Goal: Task Accomplishment & Management: Manage account settings

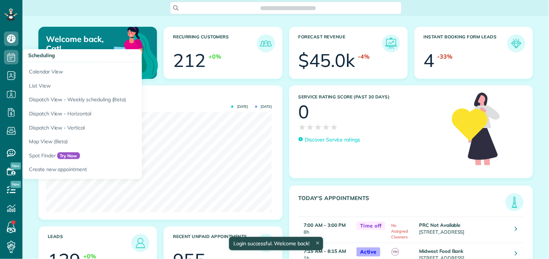
scroll to position [100, 226]
click at [13, 57] on icon at bounding box center [11, 57] width 14 height 14
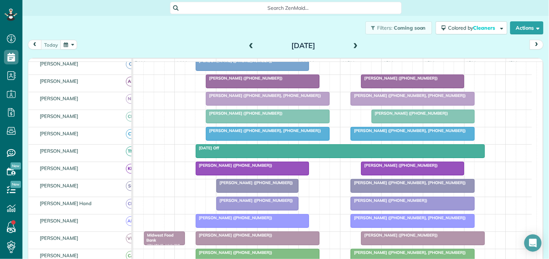
scroll to position [80, 0]
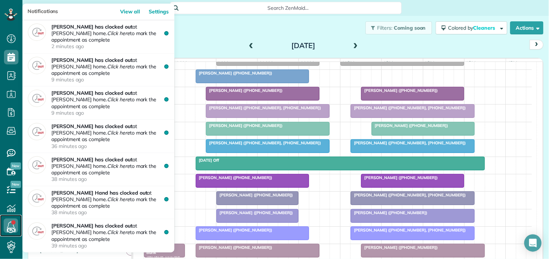
click at [12, 225] on icon at bounding box center [11, 225] width 14 height 14
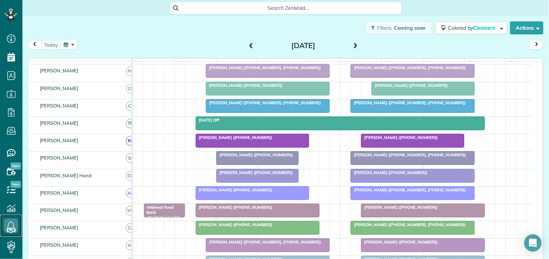
scroll to position [161, 0]
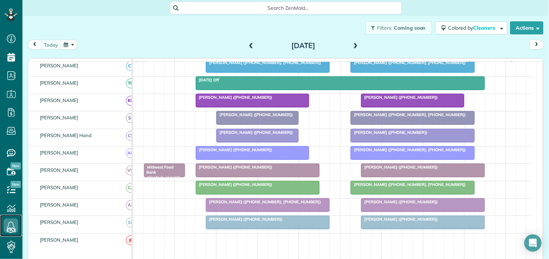
click at [275, 193] on div at bounding box center [257, 187] width 123 height 13
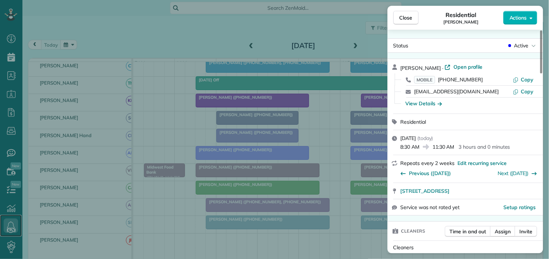
scroll to position [120, 0]
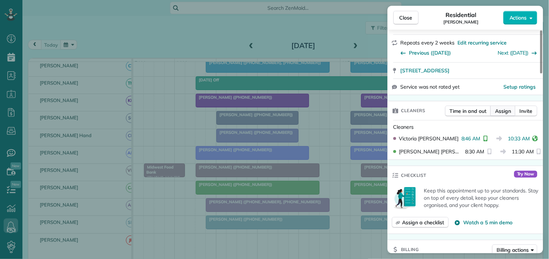
click at [503, 112] on span "Assign" at bounding box center [503, 110] width 16 height 7
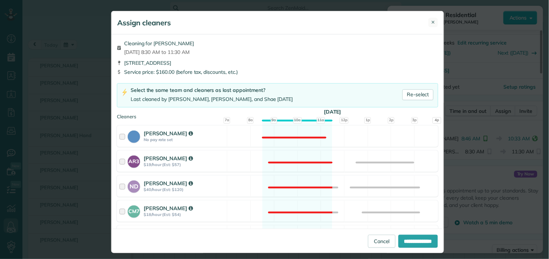
click at [431, 20] on span "✕" at bounding box center [433, 22] width 4 height 7
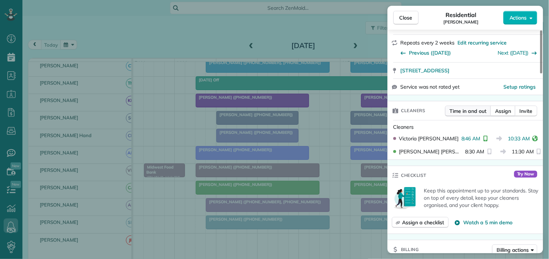
click at [468, 113] on span "Time in and out" at bounding box center [467, 110] width 37 height 7
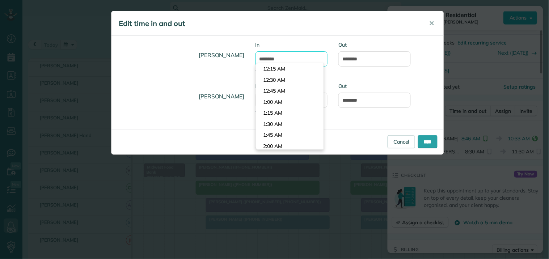
click at [289, 59] on input "*******" at bounding box center [291, 58] width 72 height 15
type input "*******"
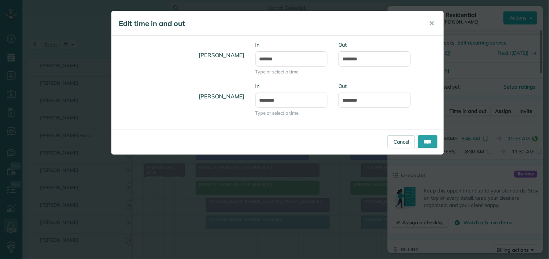
click at [274, 81] on body "Dashboard Scheduling Calendar View List View Dispatch View - Weekly scheduling …" at bounding box center [274, 129] width 549 height 259
click at [346, 57] on input "********" at bounding box center [374, 58] width 72 height 15
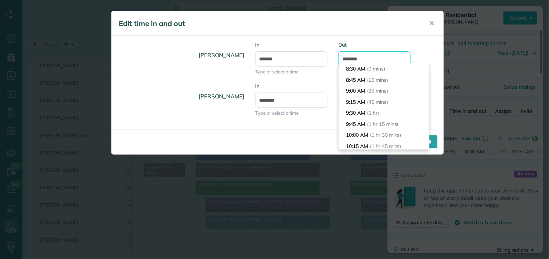
scroll to position [69, 0]
click at [355, 58] on input "********" at bounding box center [374, 58] width 72 height 15
type input "********"
click at [405, 40] on div "Catherine Altman In ******* Type or select a time Out ******** Victoria Minix I…" at bounding box center [277, 82] width 332 height 93
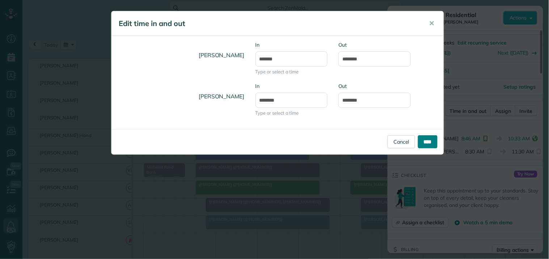
click at [428, 142] on input "****" at bounding box center [428, 141] width 20 height 13
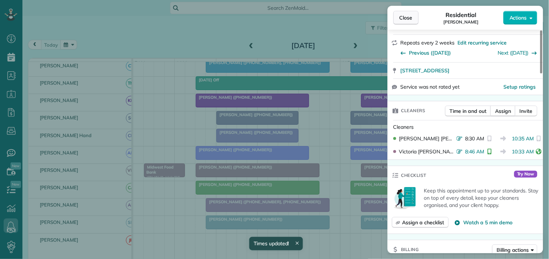
click at [410, 19] on span "Close" at bounding box center [405, 17] width 13 height 7
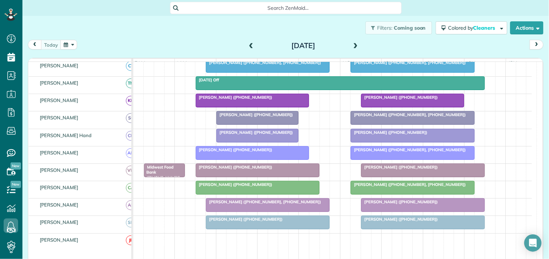
click at [409, 142] on div at bounding box center [412, 135] width 123 height 13
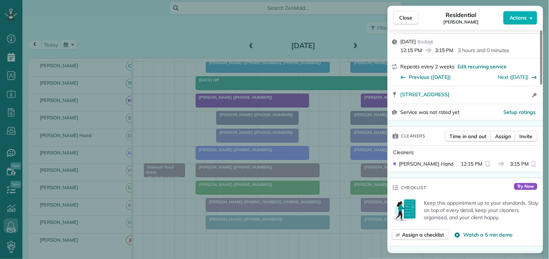
scroll to position [120, 0]
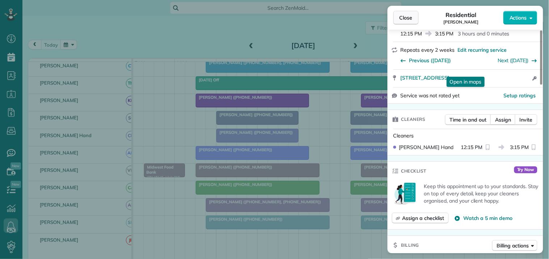
click at [410, 19] on span "Close" at bounding box center [405, 17] width 13 height 7
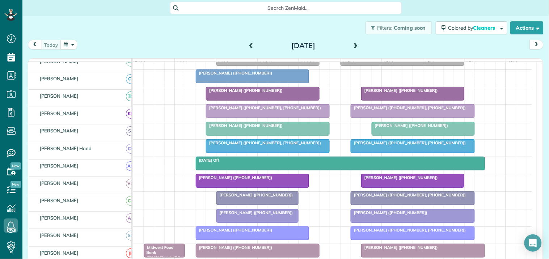
scroll to position [80, 0]
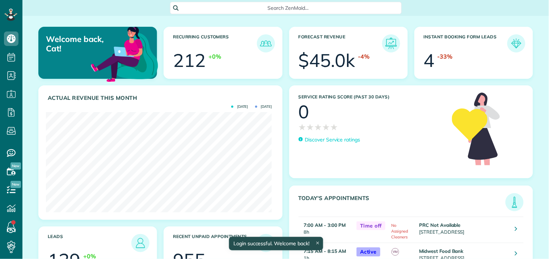
scroll to position [100, 226]
click at [257, 8] on span "Search ZenMaid…" at bounding box center [288, 7] width 220 height 7
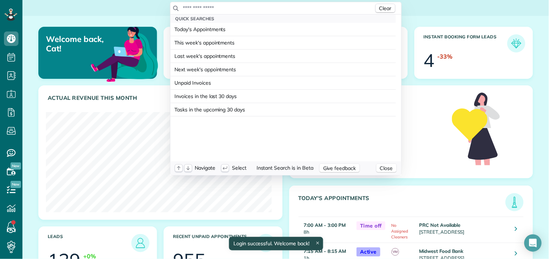
click at [248, 7] on input "text" at bounding box center [278, 7] width 191 height 7
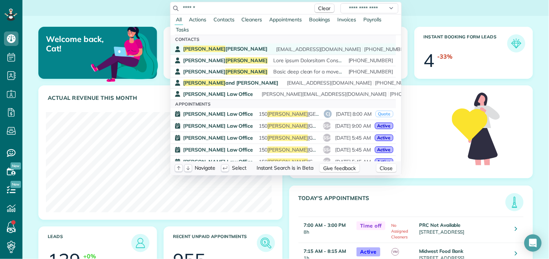
type input "******"
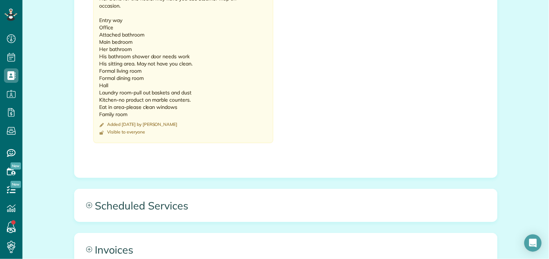
scroll to position [685, 0]
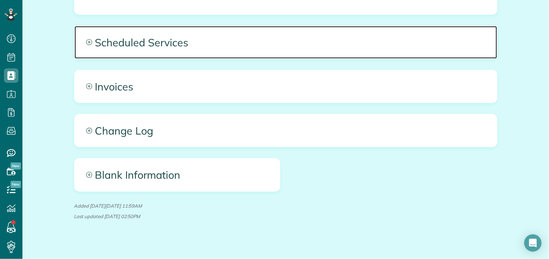
click at [88, 39] on icon at bounding box center [89, 42] width 6 height 6
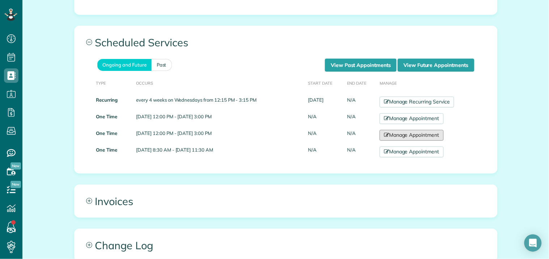
click at [411, 130] on link "Manage Appointment" at bounding box center [411, 135] width 64 height 11
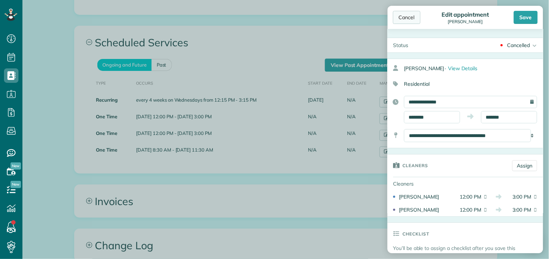
click at [406, 19] on div "Cancel" at bounding box center [406, 17] width 27 height 13
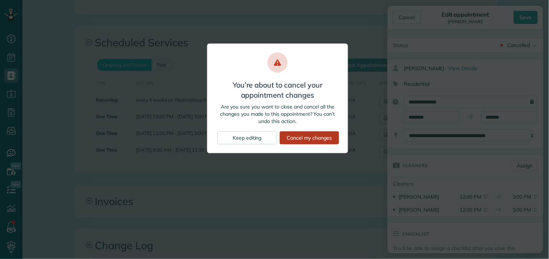
click at [317, 136] on div "Cancel my changes" at bounding box center [309, 137] width 59 height 13
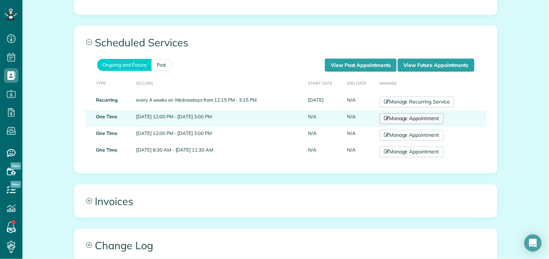
click at [420, 113] on link "Manage Appointment" at bounding box center [411, 118] width 64 height 11
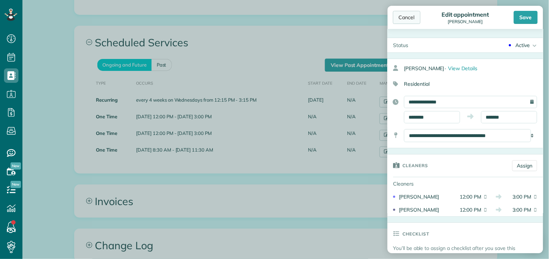
click at [412, 19] on div "Cancel" at bounding box center [406, 17] width 27 height 13
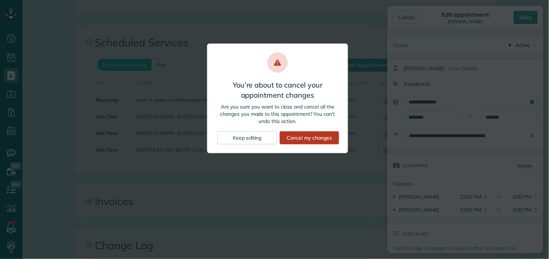
click at [309, 134] on div "Cancel my changes" at bounding box center [309, 137] width 59 height 13
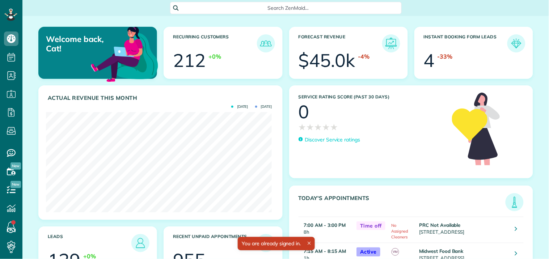
scroll to position [100, 226]
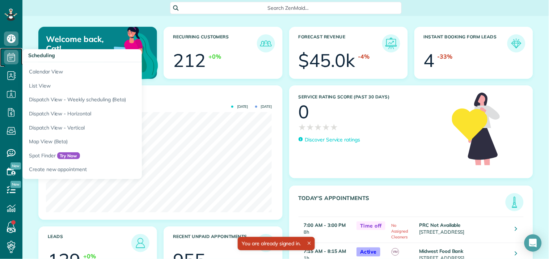
click at [8, 56] on use at bounding box center [12, 57] width 8 height 9
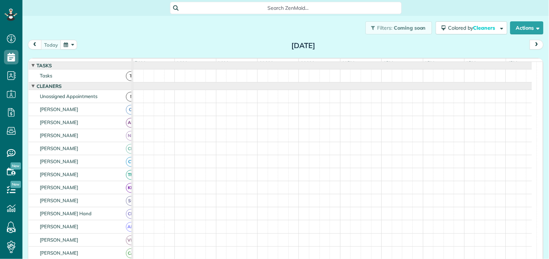
scroll to position [3, 3]
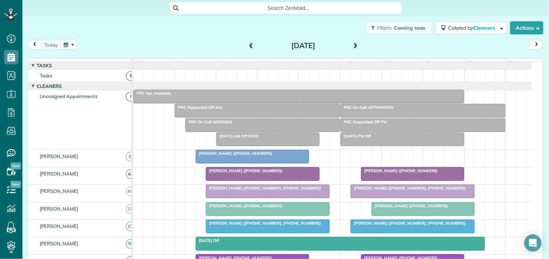
click at [72, 45] on button "button" at bounding box center [68, 45] width 17 height 10
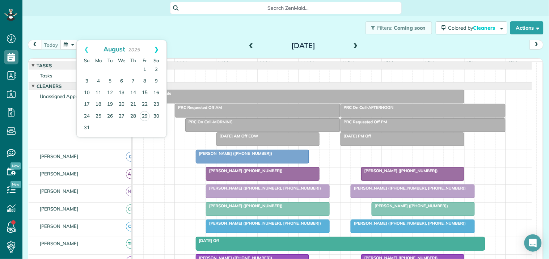
click at [157, 48] on link "Next" at bounding box center [156, 49] width 20 height 18
drag, startPoint x: 111, startPoint y: 79, endPoint x: 117, endPoint y: 81, distance: 6.6
click at [111, 79] on link "9" at bounding box center [110, 82] width 12 height 12
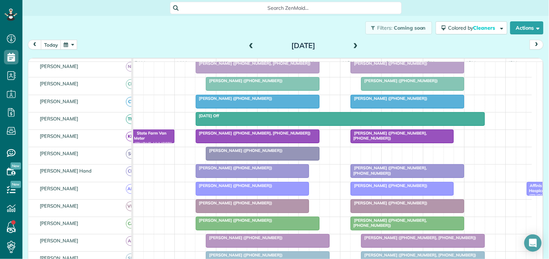
scroll to position [161, 0]
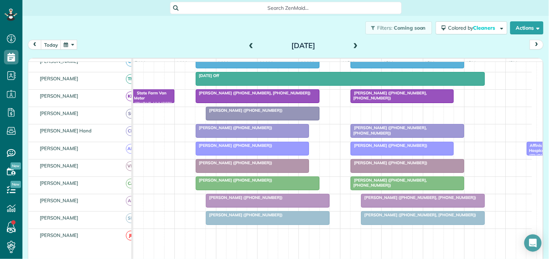
click at [241, 189] on div at bounding box center [257, 183] width 123 height 13
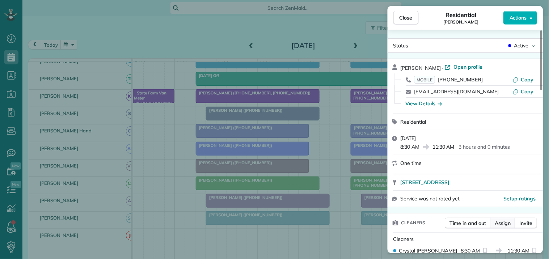
click at [505, 225] on span "Assign" at bounding box center [503, 222] width 16 height 7
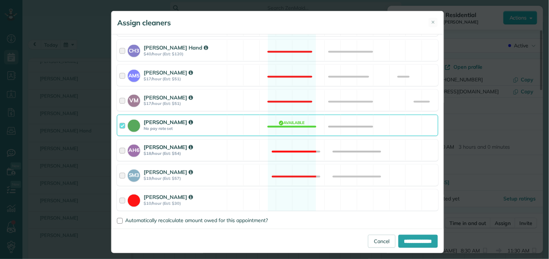
click at [285, 146] on div "AH6 [PERSON_NAME] $18/hour (Est: $54) Not available" at bounding box center [277, 150] width 321 height 21
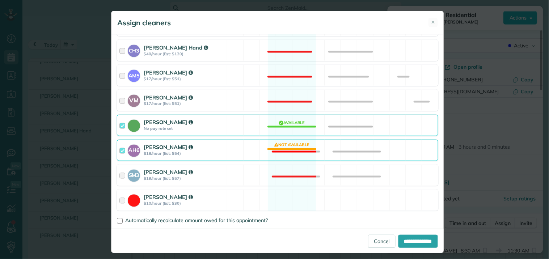
click at [290, 120] on div "[PERSON_NAME] No pay rate set Available" at bounding box center [277, 125] width 321 height 21
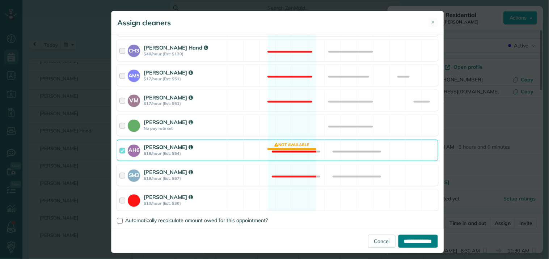
click at [406, 244] on input "**********" at bounding box center [417, 241] width 39 height 13
type input "**********"
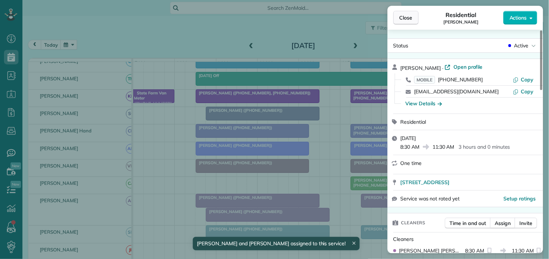
click at [409, 17] on span "Close" at bounding box center [405, 17] width 13 height 7
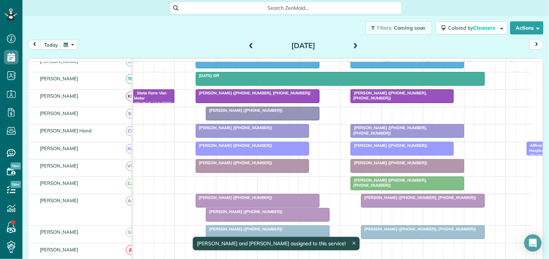
click at [275, 221] on div at bounding box center [267, 214] width 123 height 13
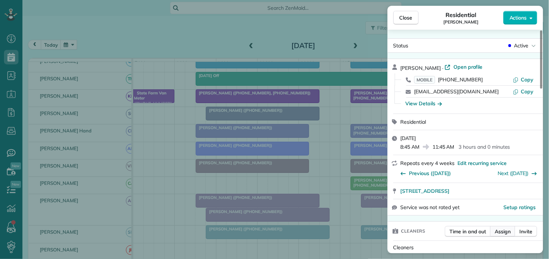
click at [508, 233] on span "Assign" at bounding box center [503, 231] width 16 height 7
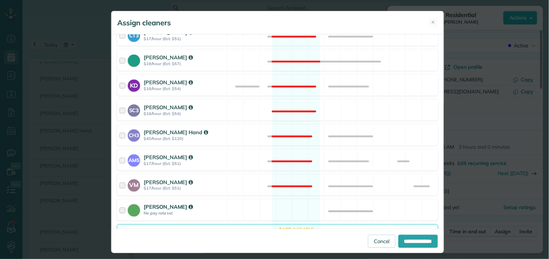
click at [283, 204] on div "[PERSON_NAME] No pay rate set Available" at bounding box center [277, 209] width 321 height 21
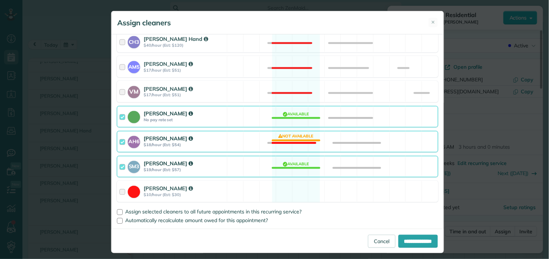
click at [290, 138] on div "AH6 [PERSON_NAME] $18/hour (Est: $54) Not available" at bounding box center [277, 141] width 321 height 21
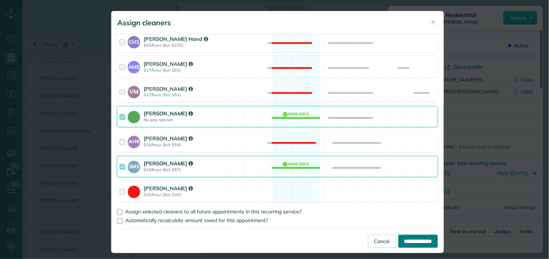
click at [410, 241] on input "**********" at bounding box center [417, 241] width 39 height 13
type input "**********"
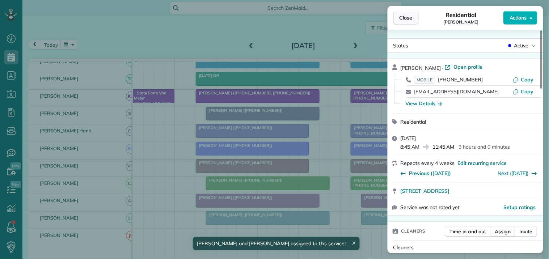
click at [409, 20] on span "Close" at bounding box center [405, 17] width 13 height 7
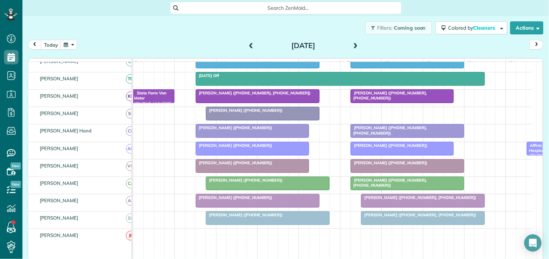
drag, startPoint x: 69, startPoint y: 47, endPoint x: 75, endPoint y: 46, distance: 6.5
click at [69, 47] on button "button" at bounding box center [68, 45] width 17 height 10
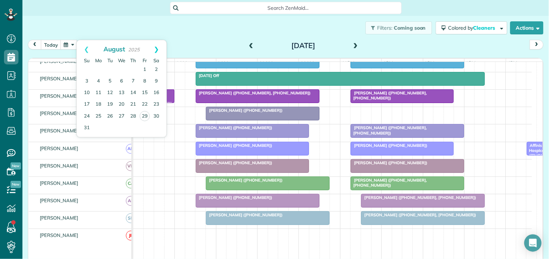
click at [157, 47] on link "Next" at bounding box center [156, 49] width 20 height 18
click at [121, 70] on link "1" at bounding box center [122, 70] width 12 height 12
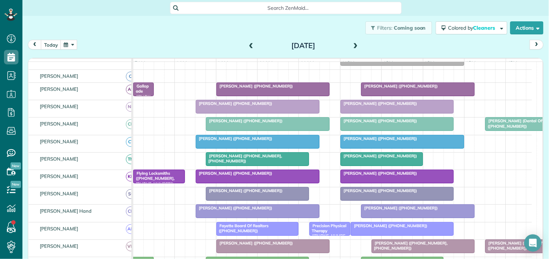
click at [71, 46] on button "button" at bounding box center [68, 45] width 17 height 10
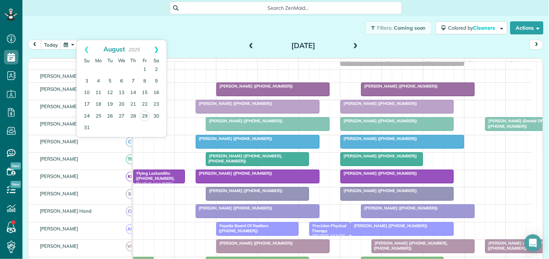
click at [159, 48] on link "Next" at bounding box center [156, 49] width 20 height 18
click at [157, 50] on link "Next" at bounding box center [156, 49] width 20 height 18
click at [124, 92] on link "15" at bounding box center [122, 93] width 12 height 12
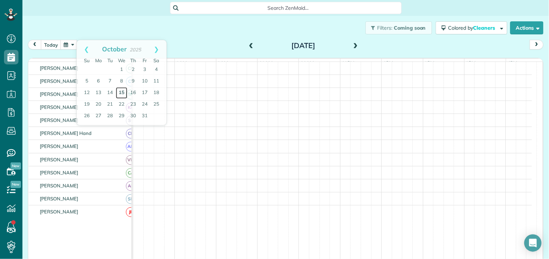
scroll to position [33, 0]
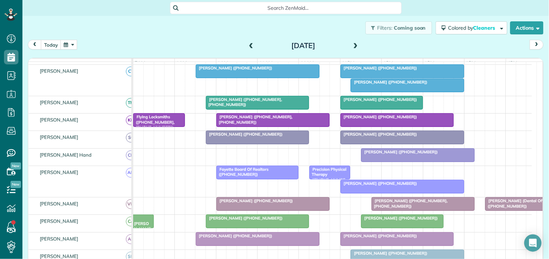
click at [383, 137] on span "[PERSON_NAME] ([PHONE_NUMBER])" at bounding box center [378, 134] width 77 height 5
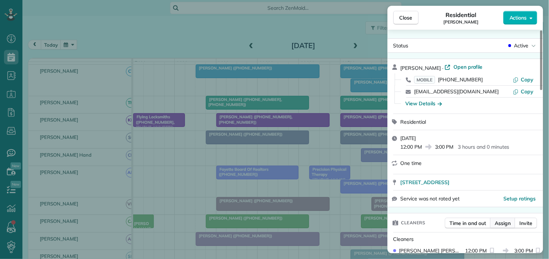
click at [505, 225] on span "Assign" at bounding box center [503, 222] width 16 height 7
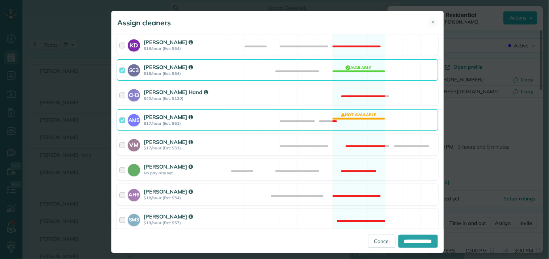
click at [346, 118] on div "AM5 [PERSON_NAME] $17/hour (Est: $51) Not available" at bounding box center [277, 119] width 321 height 21
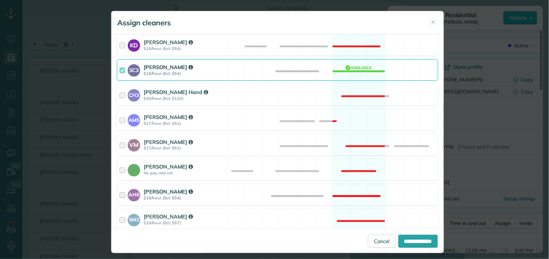
click at [354, 192] on div "AH6 [PERSON_NAME] $18/hour (Est: $54) Not available" at bounding box center [277, 194] width 321 height 21
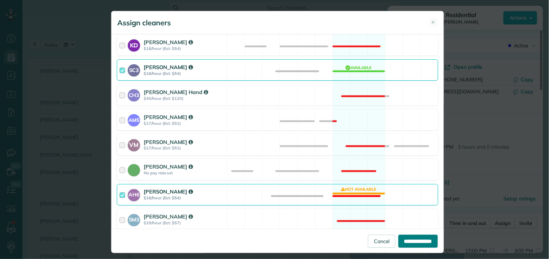
click at [405, 243] on input "**********" at bounding box center [417, 241] width 39 height 13
type input "**********"
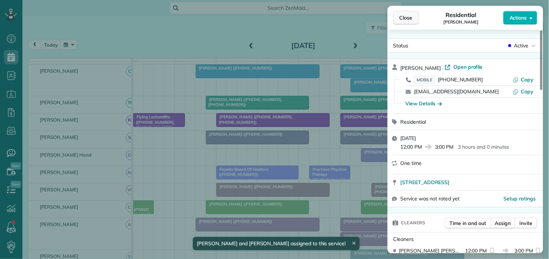
click at [400, 17] on span "Close" at bounding box center [405, 17] width 13 height 7
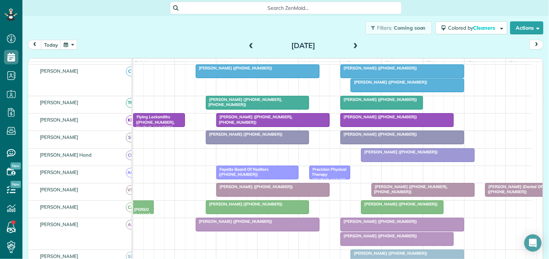
click at [68, 43] on button "button" at bounding box center [68, 45] width 17 height 10
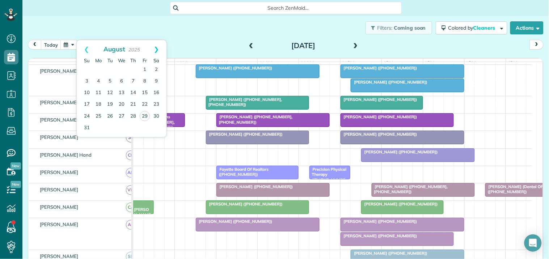
click at [158, 48] on link "Next" at bounding box center [156, 49] width 20 height 18
click at [157, 49] on link "Next" at bounding box center [156, 49] width 20 height 18
click at [123, 92] on link "12" at bounding box center [122, 93] width 12 height 12
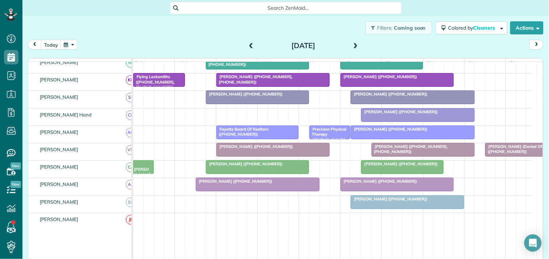
click at [369, 138] on div at bounding box center [412, 132] width 123 height 13
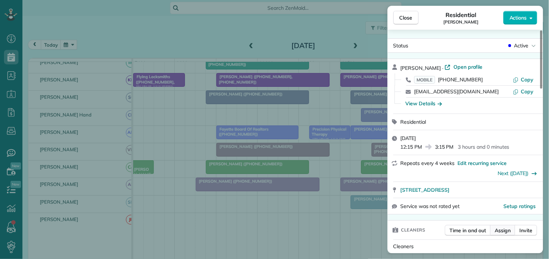
click at [508, 231] on span "Assign" at bounding box center [503, 230] width 16 height 7
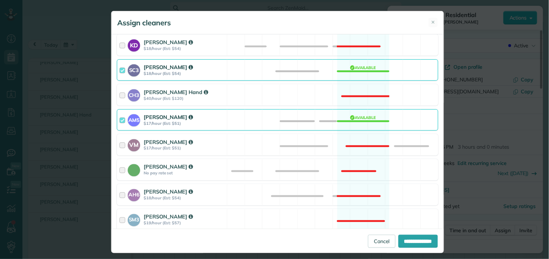
click at [363, 119] on div "AM5 [PERSON_NAME] $17/hour (Est: $51) Available" at bounding box center [277, 119] width 321 height 21
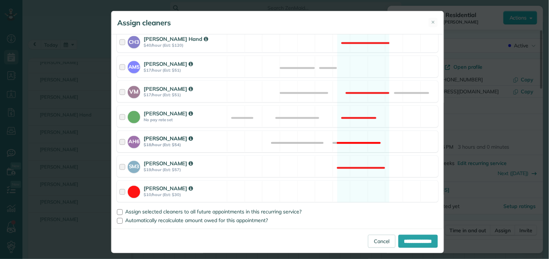
click at [356, 138] on div "AH6 [PERSON_NAME] $18/hour (Est: $54) Not available" at bounding box center [277, 141] width 321 height 21
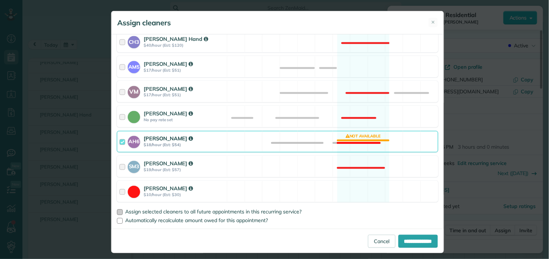
click at [117, 211] on div at bounding box center [120, 212] width 6 height 6
click at [413, 242] on input "**********" at bounding box center [417, 241] width 39 height 13
type input "**********"
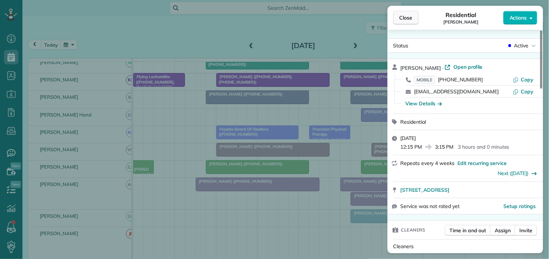
click at [402, 20] on span "Close" at bounding box center [405, 17] width 13 height 7
